Goal: Book appointment/travel/reservation

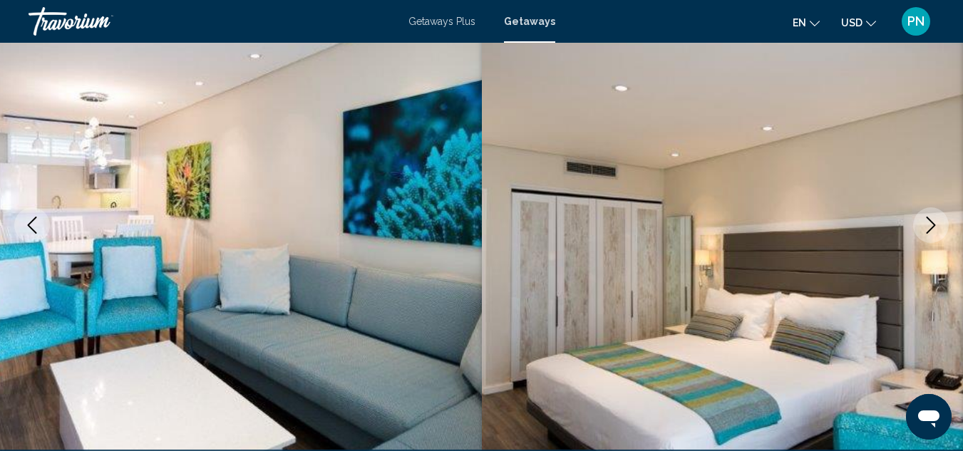
scroll to position [156, 0]
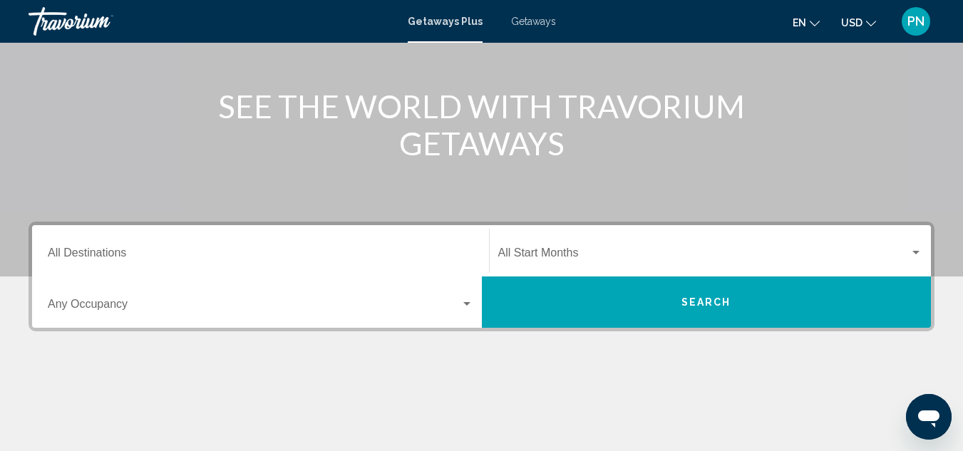
scroll to position [155, 0]
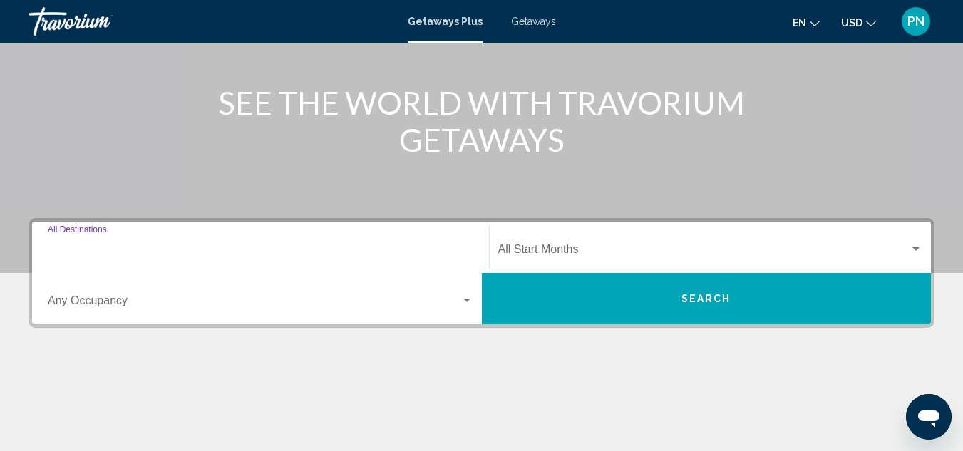
click at [106, 252] on input "Destination All Destinations" at bounding box center [260, 252] width 425 height 13
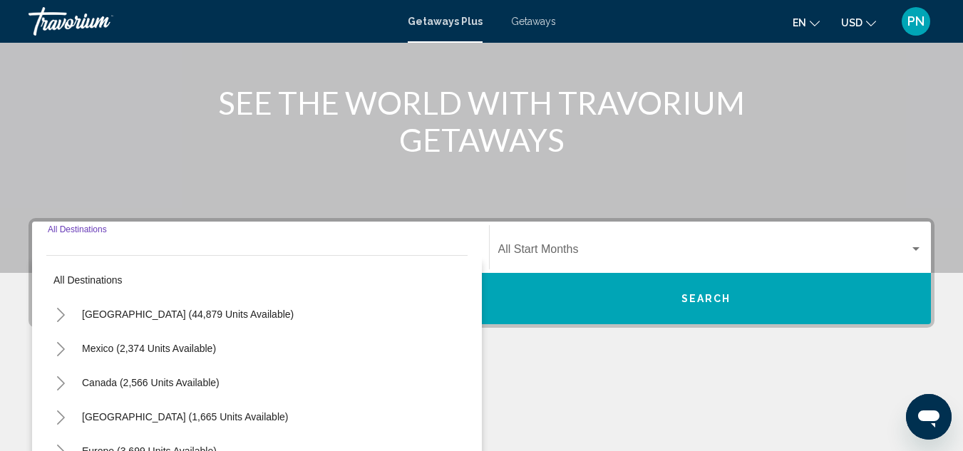
scroll to position [326, 0]
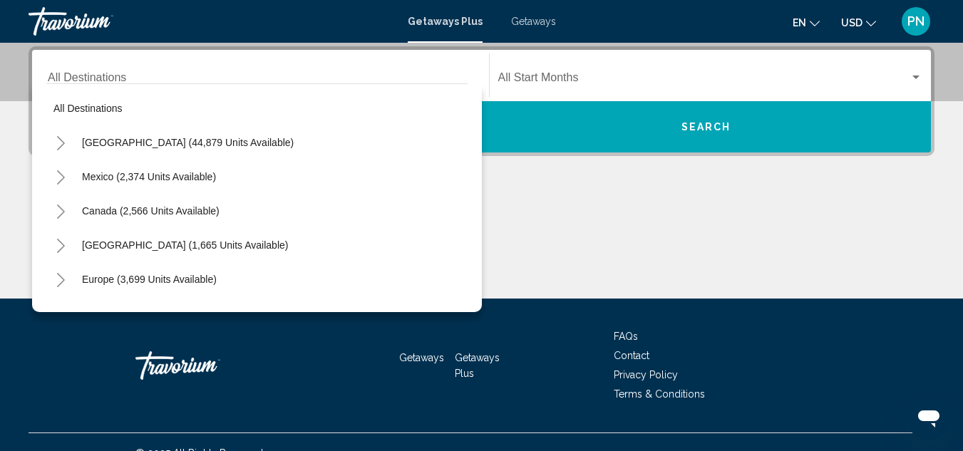
click at [236, 71] on div "Destination All Destinations" at bounding box center [260, 75] width 425 height 45
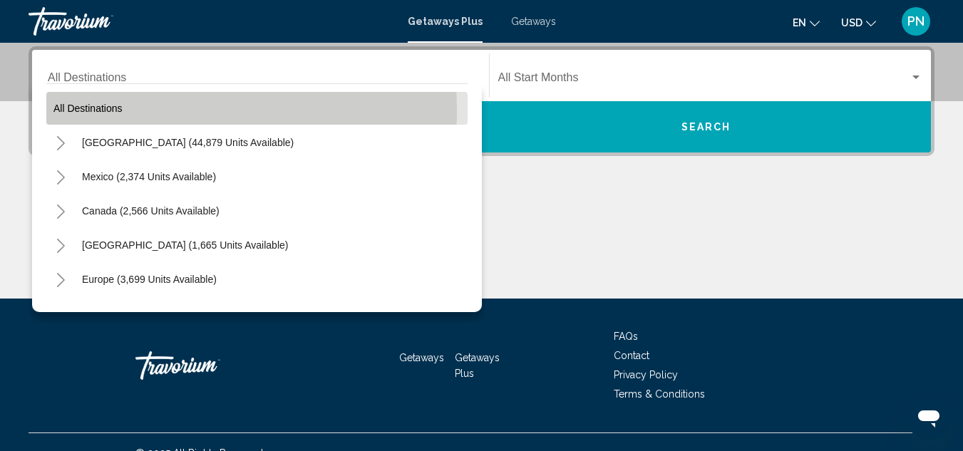
click at [109, 110] on span "All destinations" at bounding box center [87, 108] width 69 height 11
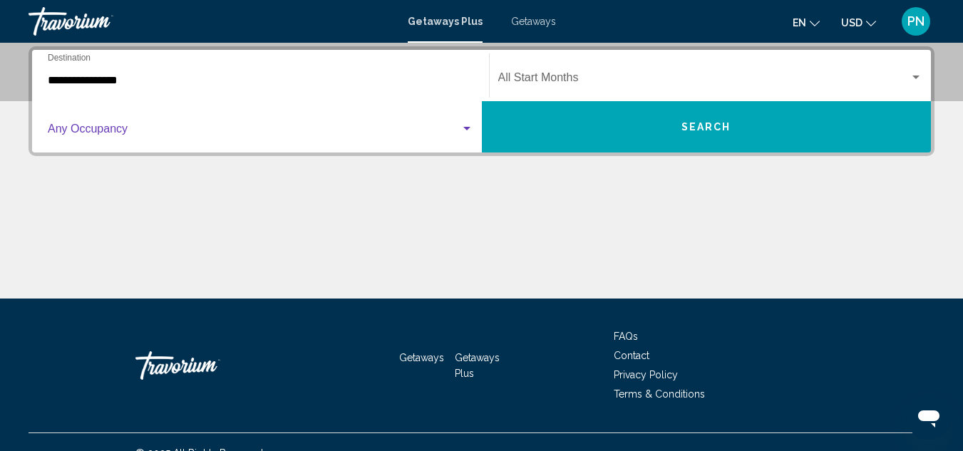
click at [467, 128] on div "Search widget" at bounding box center [466, 129] width 7 height 4
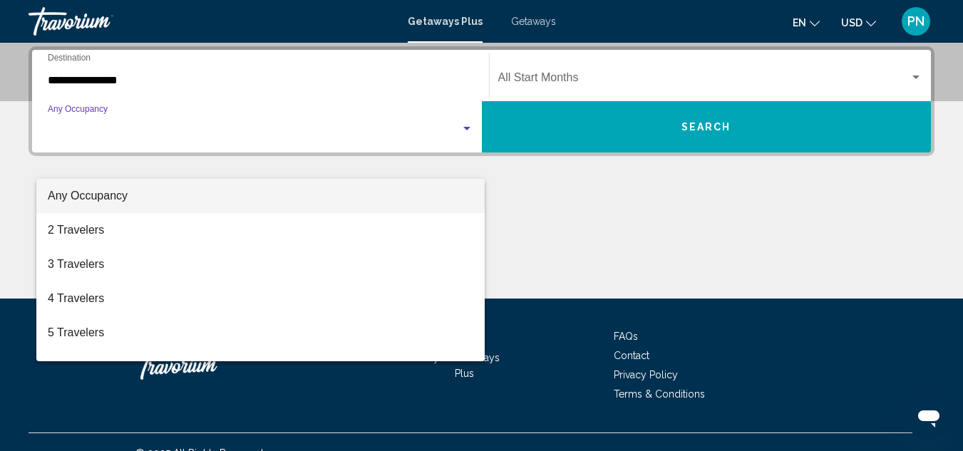
scroll to position [180, 0]
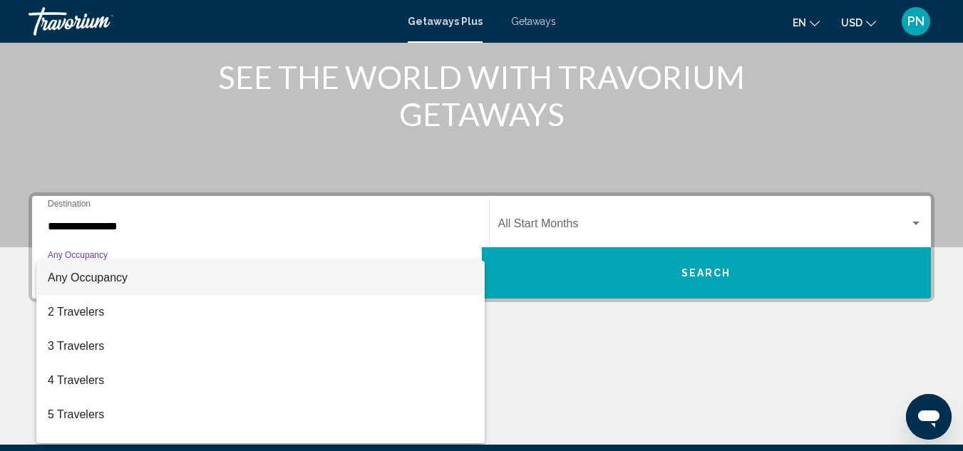
click at [150, 209] on div at bounding box center [481, 225] width 963 height 451
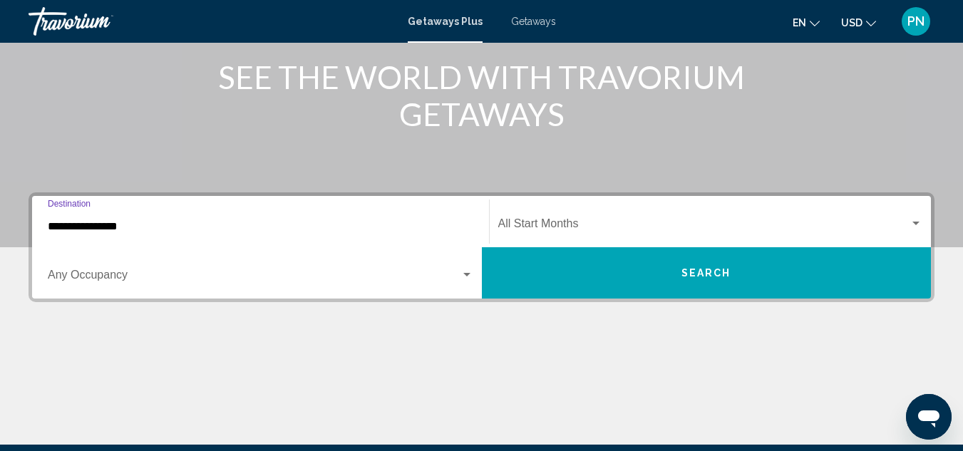
click at [61, 227] on input "**********" at bounding box center [260, 226] width 425 height 13
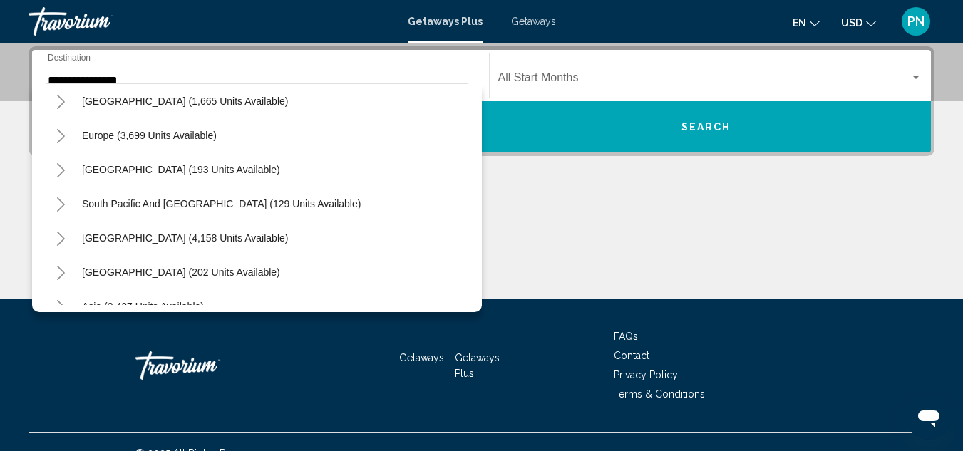
scroll to position [136, 0]
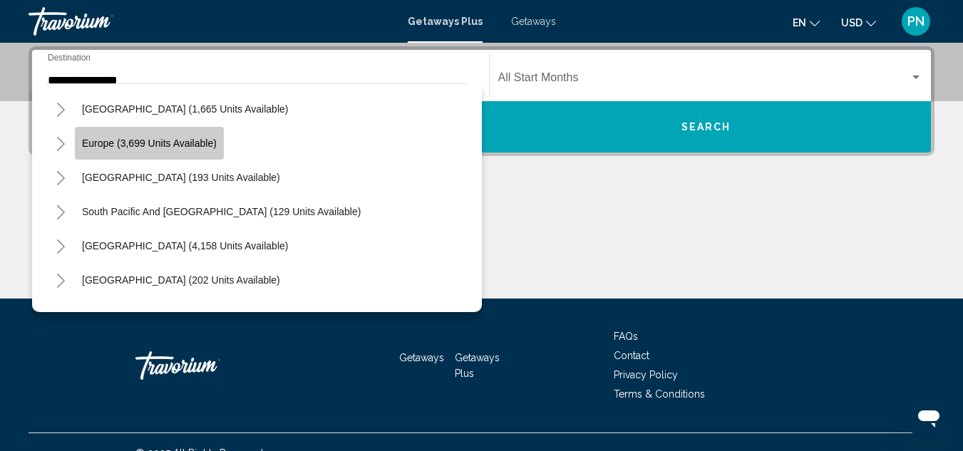
click at [119, 148] on span "Europe (3,699 units available)" at bounding box center [149, 143] width 135 height 11
type input "**********"
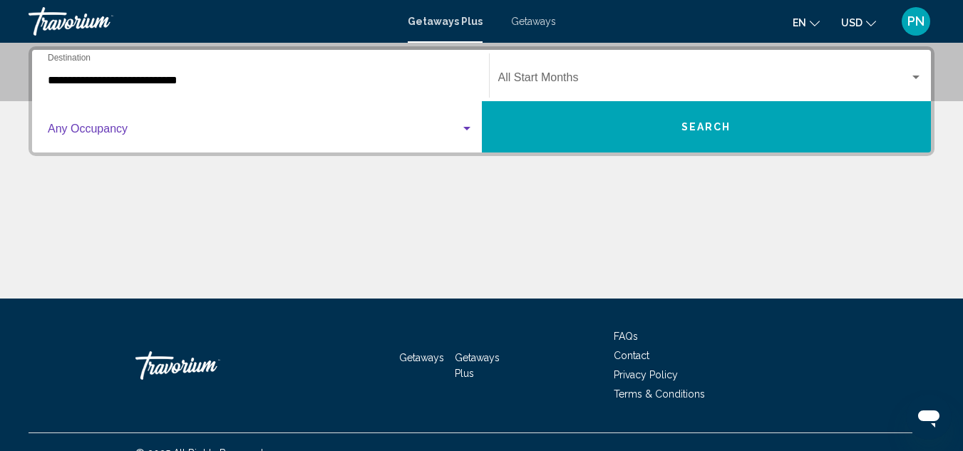
click at [466, 134] on div "Search widget" at bounding box center [466, 128] width 13 height 11
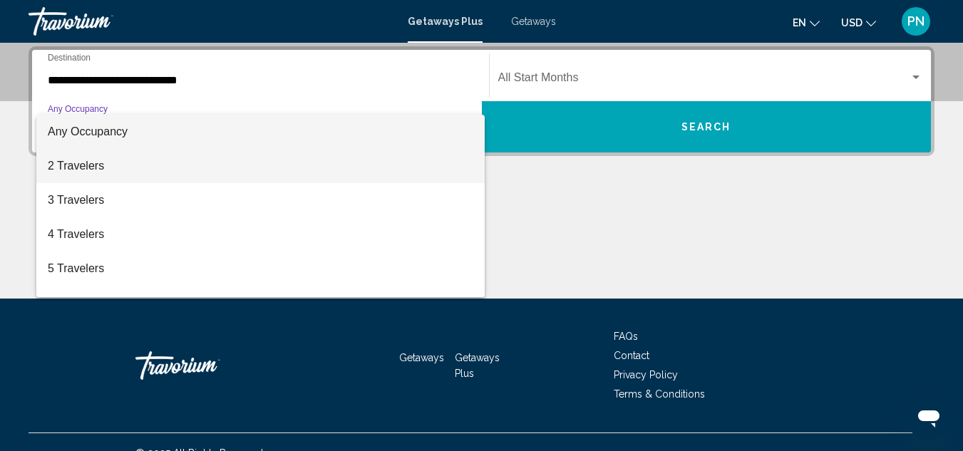
click at [200, 170] on span "2 Travelers" at bounding box center [260, 166] width 425 height 34
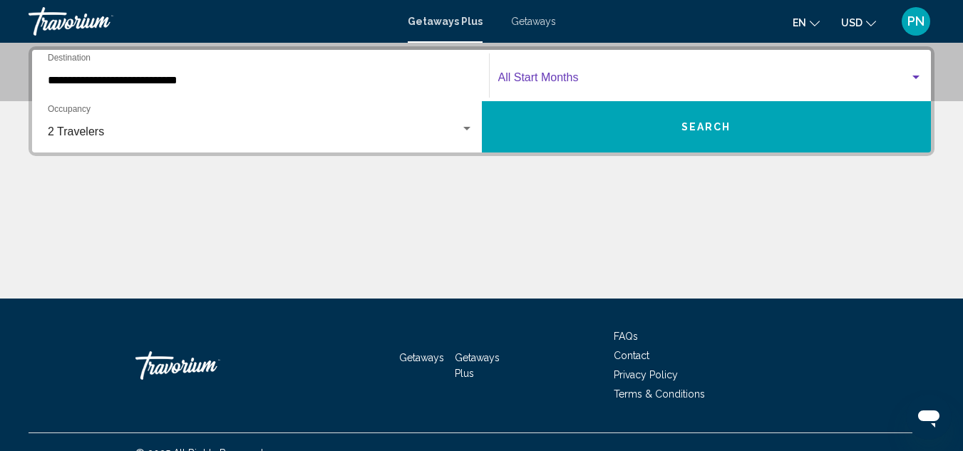
click at [709, 81] on span "Search widget" at bounding box center [704, 80] width 412 height 13
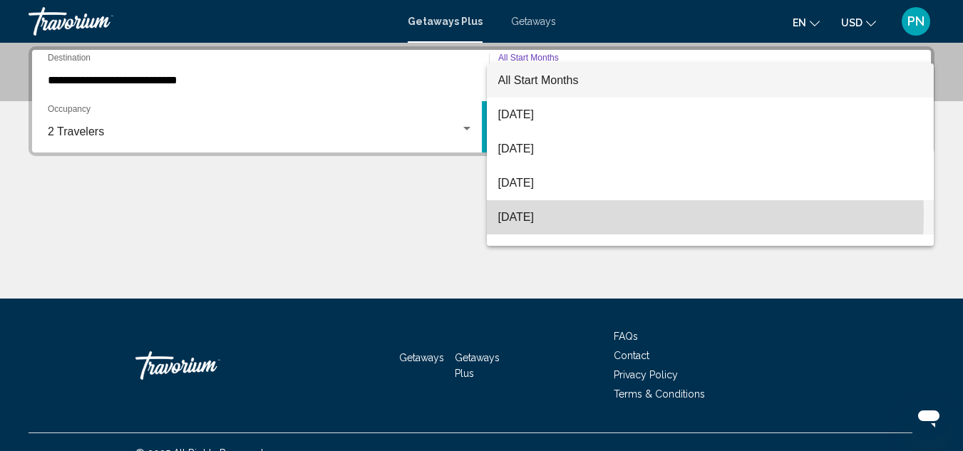
click at [562, 215] on span "November 2025" at bounding box center [710, 217] width 425 height 34
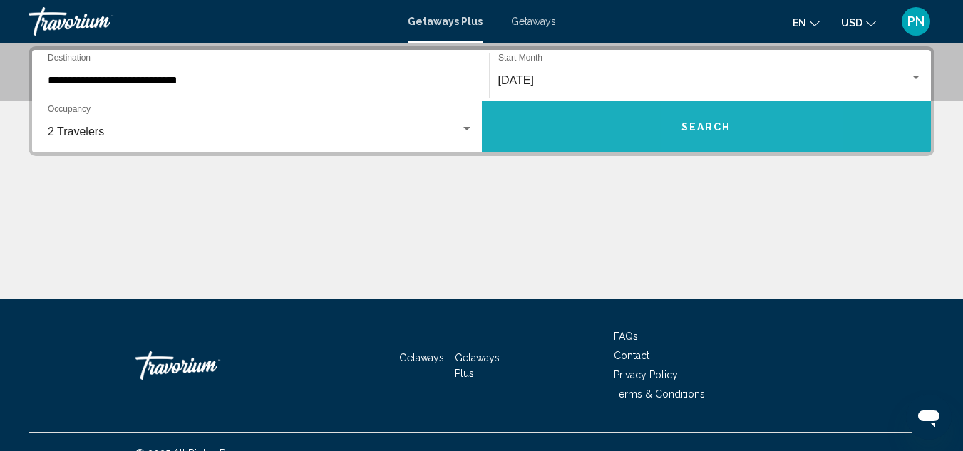
click at [752, 133] on button "Search" at bounding box center [707, 126] width 450 height 51
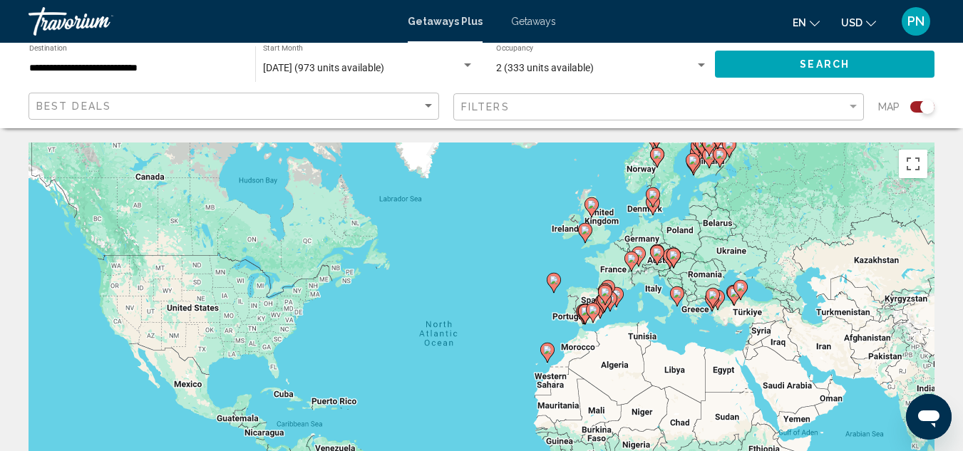
click at [580, 313] on icon "Main content" at bounding box center [584, 314] width 13 height 19
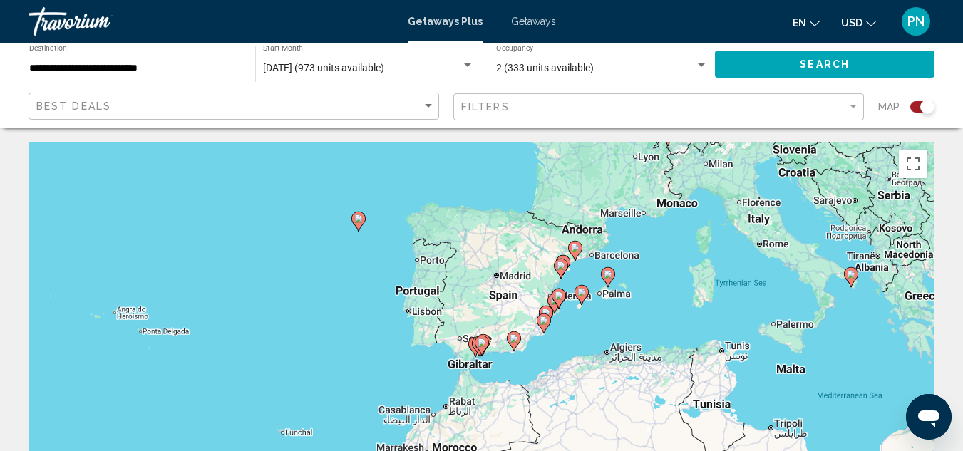
click at [478, 343] on image "Main content" at bounding box center [481, 342] width 9 height 9
type input "**********"
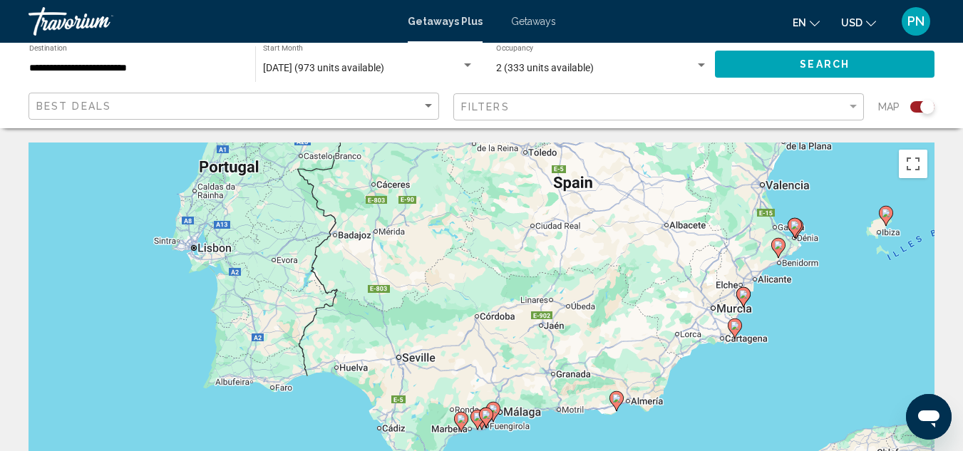
click at [529, 15] on div "Getaways Plus Getaways en English Español Français Italiano Português русский U…" at bounding box center [481, 21] width 963 height 30
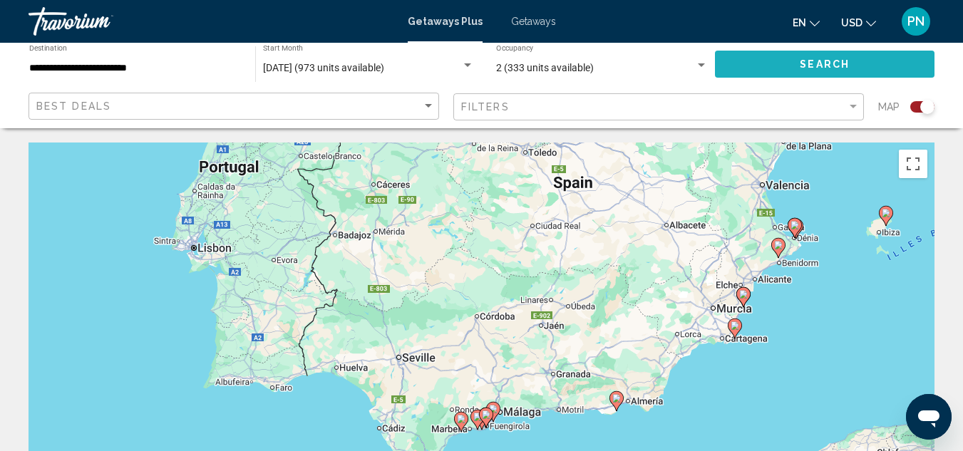
click at [828, 60] on span "Search" at bounding box center [824, 64] width 50 height 11
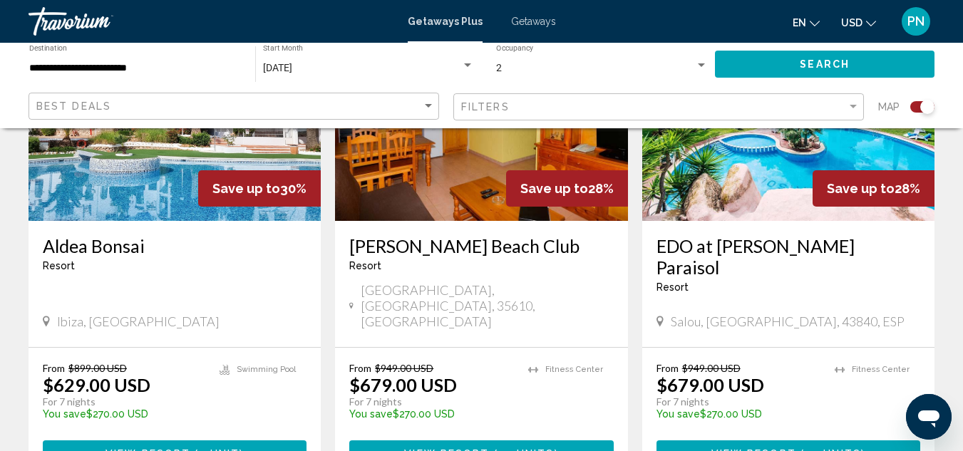
scroll to position [2281, 0]
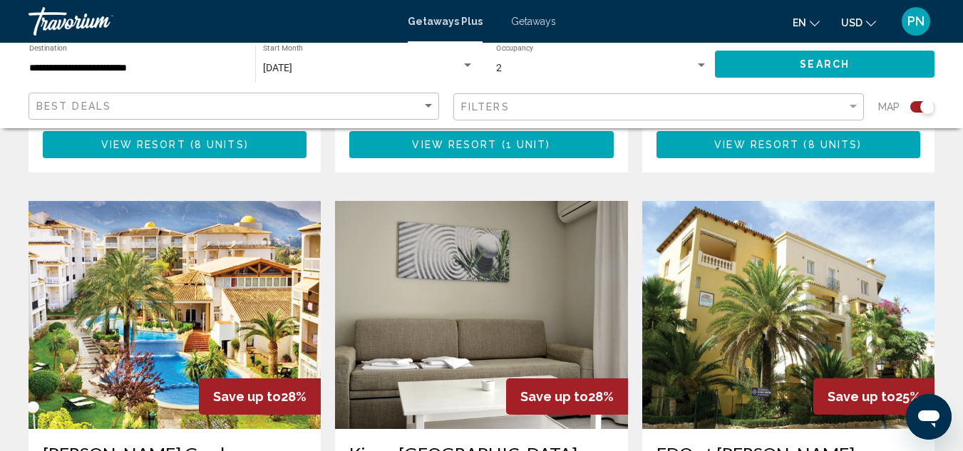
scroll to position [1464, 0]
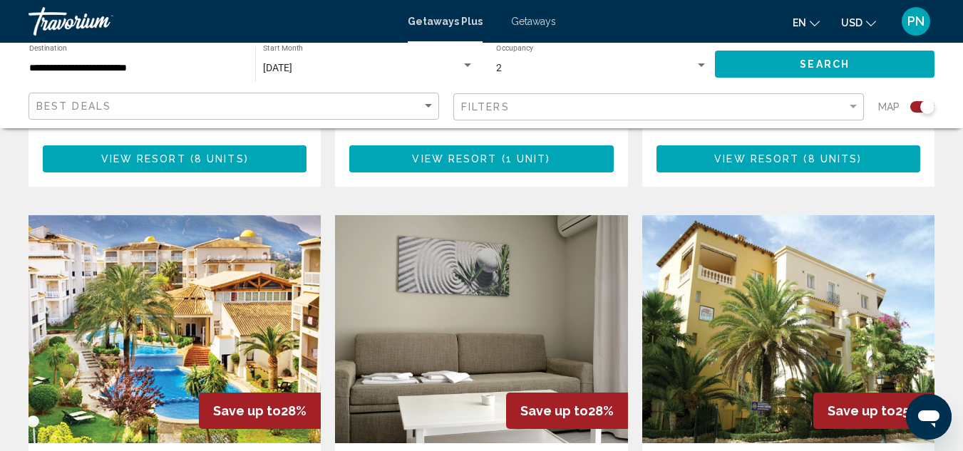
click at [56, 237] on img "Main content" at bounding box center [174, 329] width 292 height 228
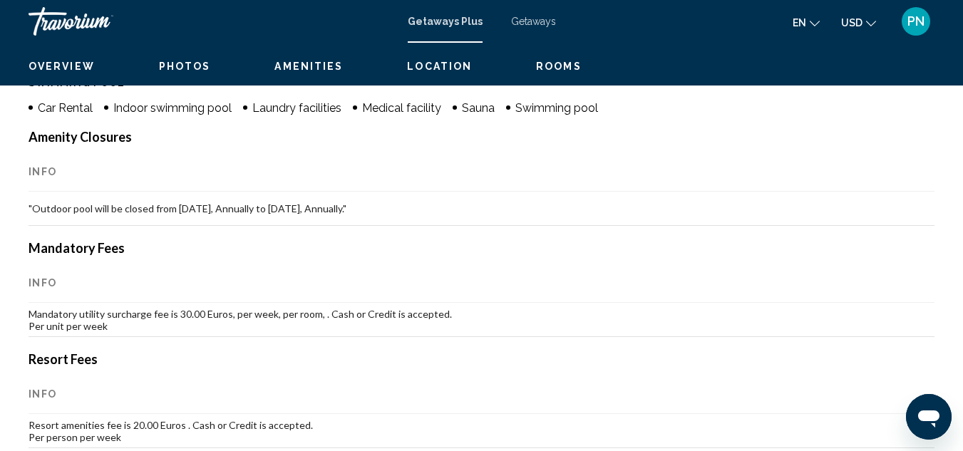
scroll to position [156, 0]
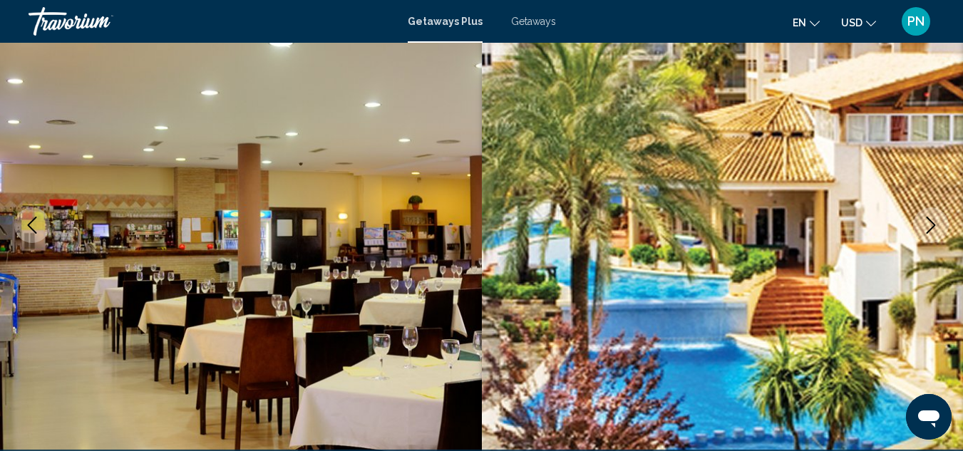
click at [922, 220] on icon "Next image" at bounding box center [930, 225] width 17 height 17
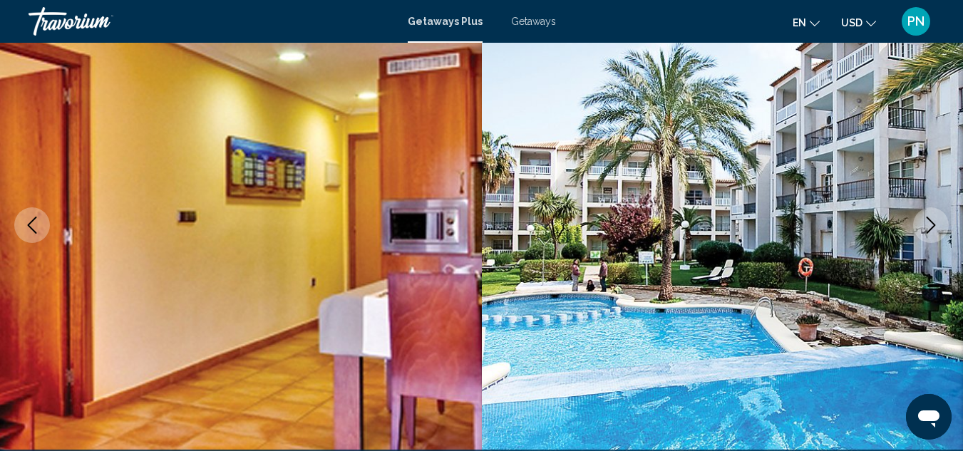
click at [922, 220] on icon "Next image" at bounding box center [930, 225] width 17 height 17
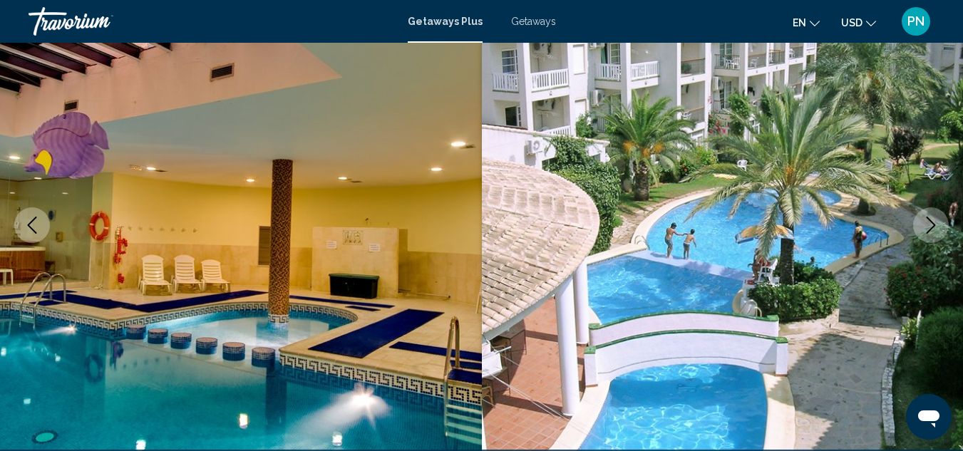
click at [922, 220] on icon "Next image" at bounding box center [930, 225] width 17 height 17
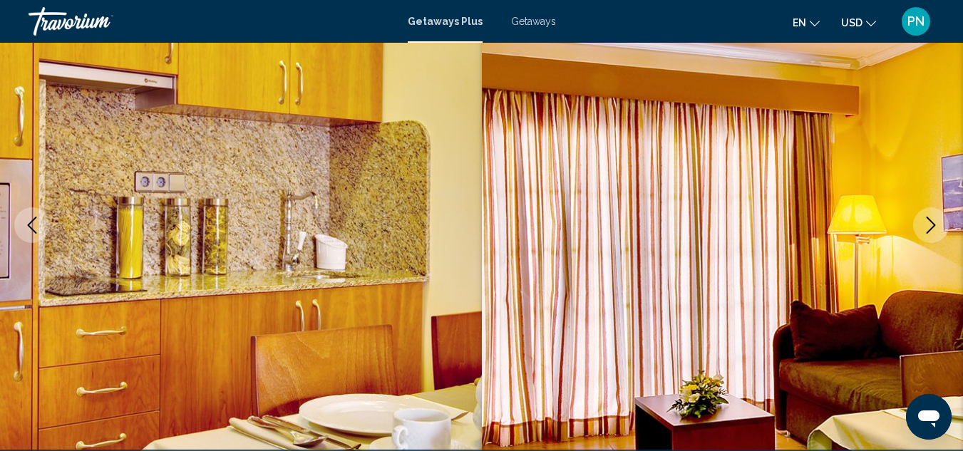
click at [922, 220] on icon "Next image" at bounding box center [930, 225] width 17 height 17
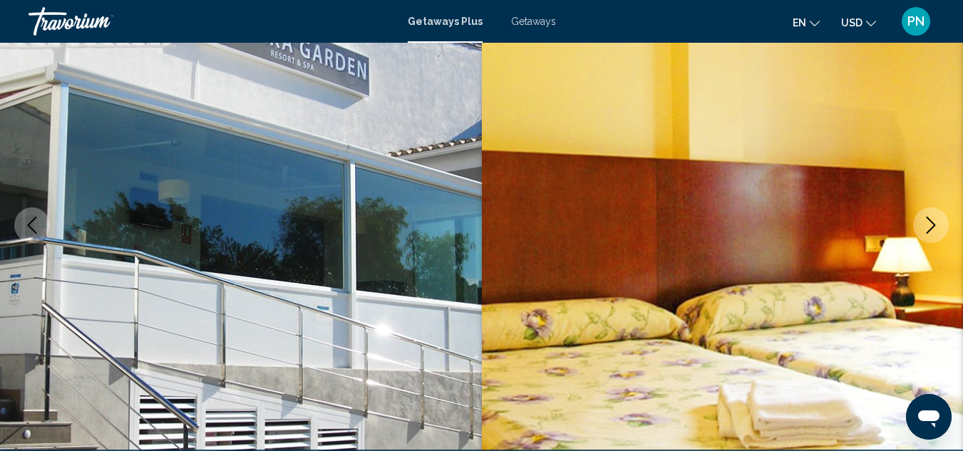
click at [922, 220] on icon "Next image" at bounding box center [930, 225] width 17 height 17
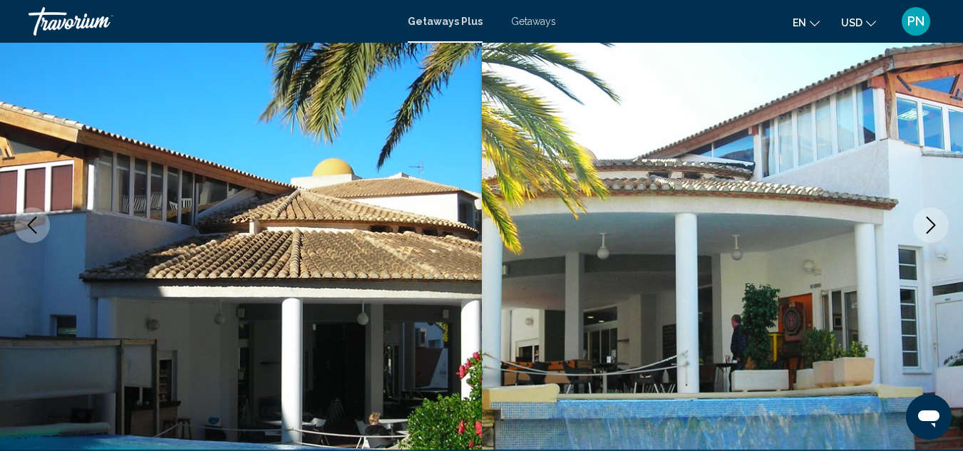
click at [922, 220] on icon "Next image" at bounding box center [930, 225] width 17 height 17
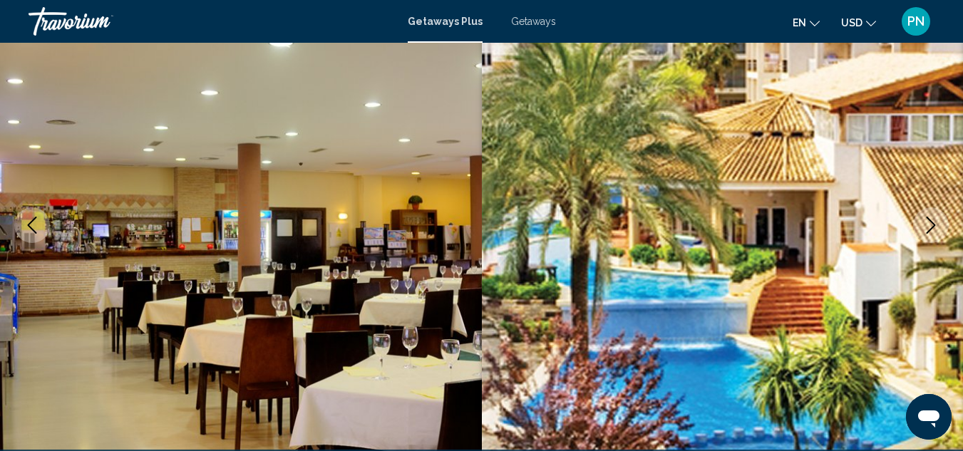
click at [922, 220] on icon "Next image" at bounding box center [930, 225] width 17 height 17
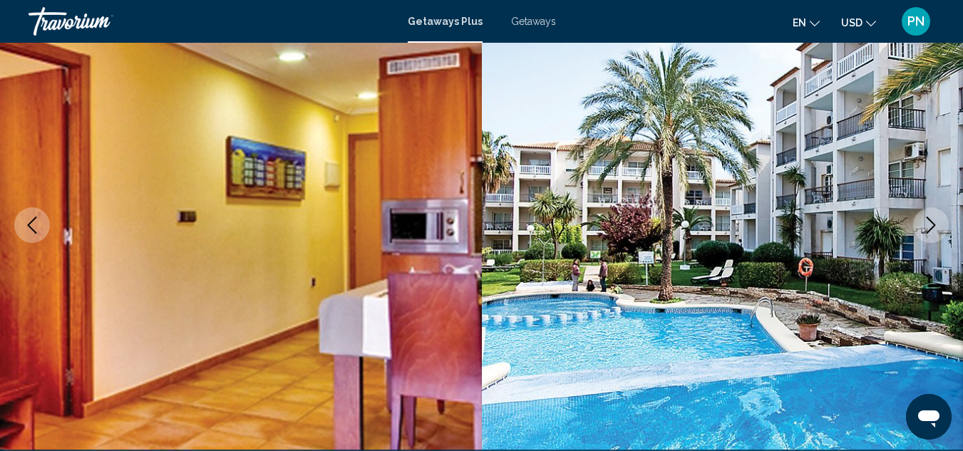
click at [916, 23] on span "PN" at bounding box center [915, 21] width 17 height 14
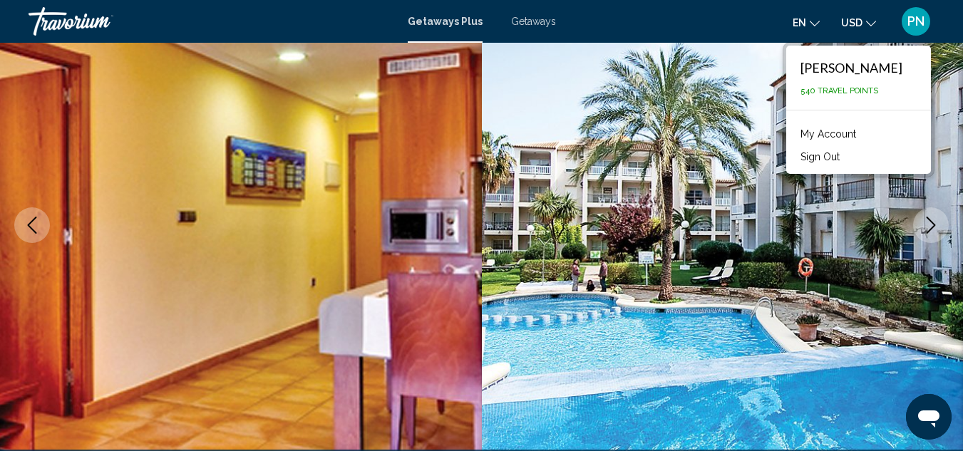
click at [674, 162] on img "Main content" at bounding box center [723, 225] width 482 height 677
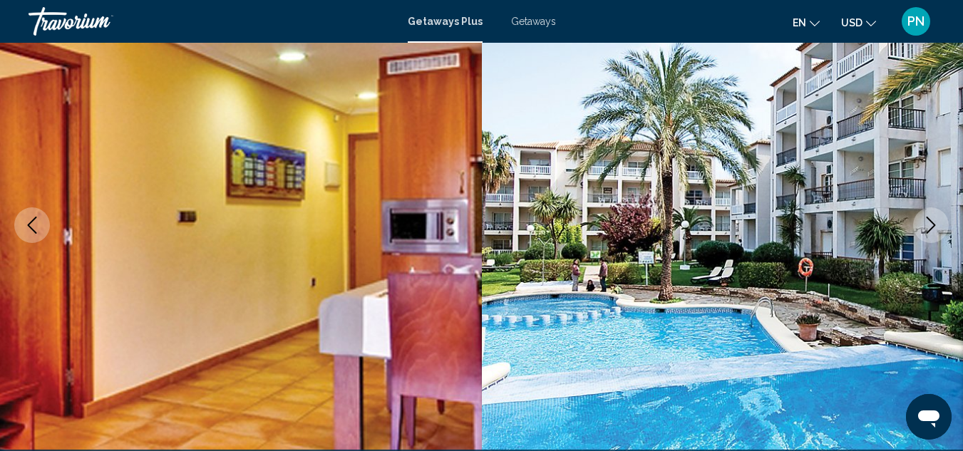
click at [911, 27] on span "PN" at bounding box center [915, 21] width 17 height 14
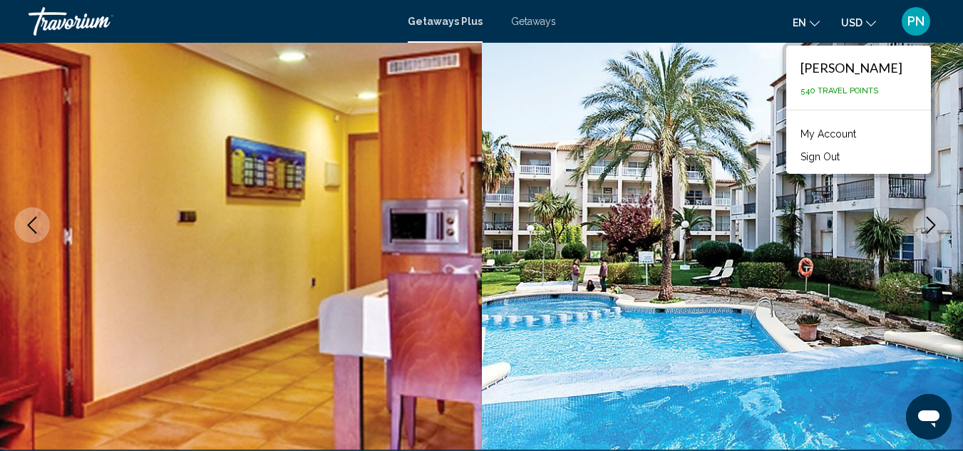
click at [823, 131] on link "My Account" at bounding box center [828, 134] width 70 height 19
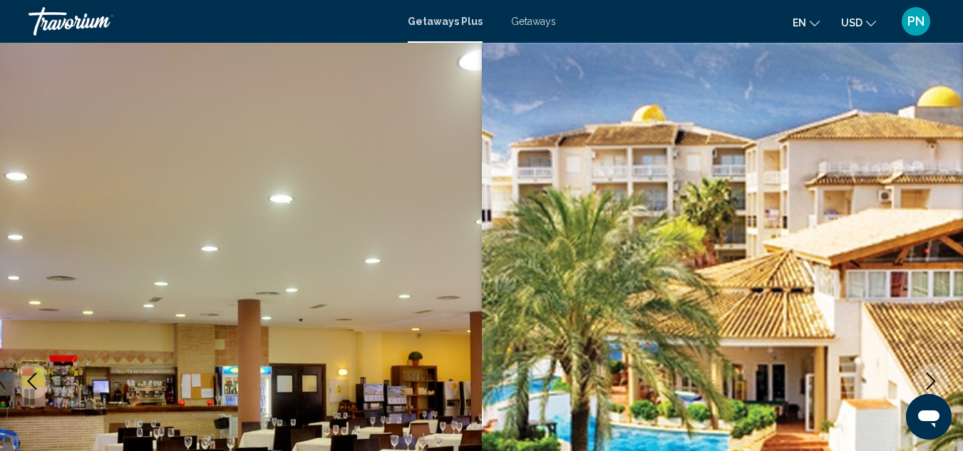
scroll to position [156, 0]
